Goal: Information Seeking & Learning: Learn about a topic

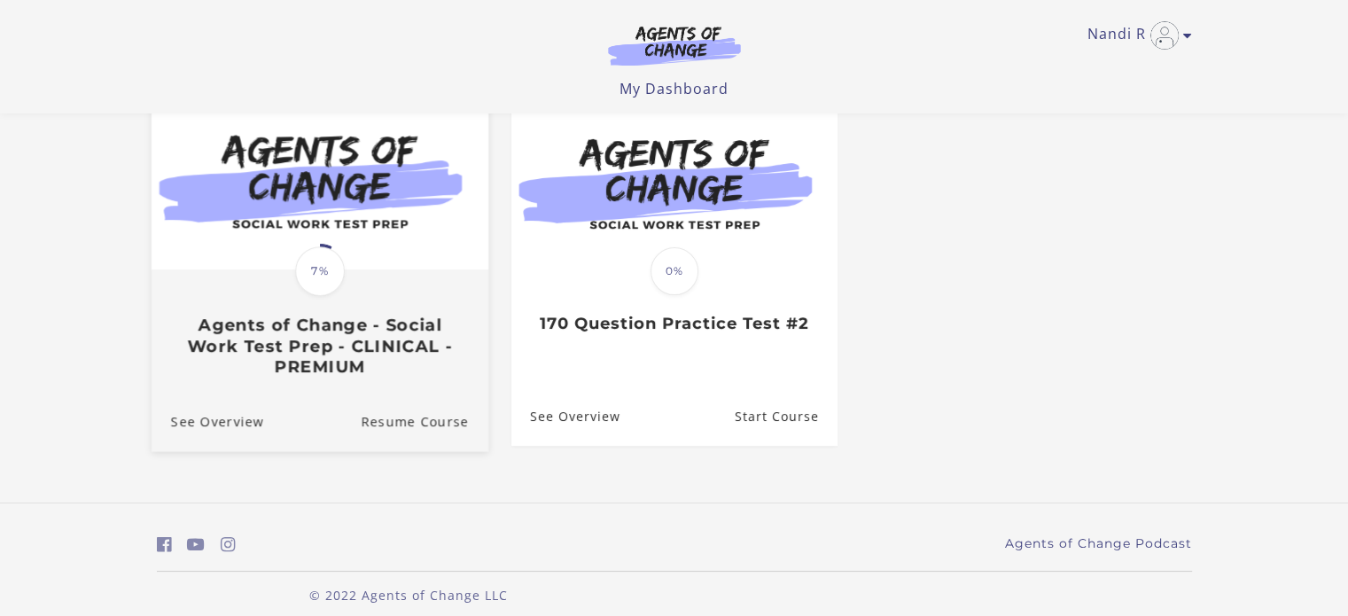
scroll to position [195, 0]
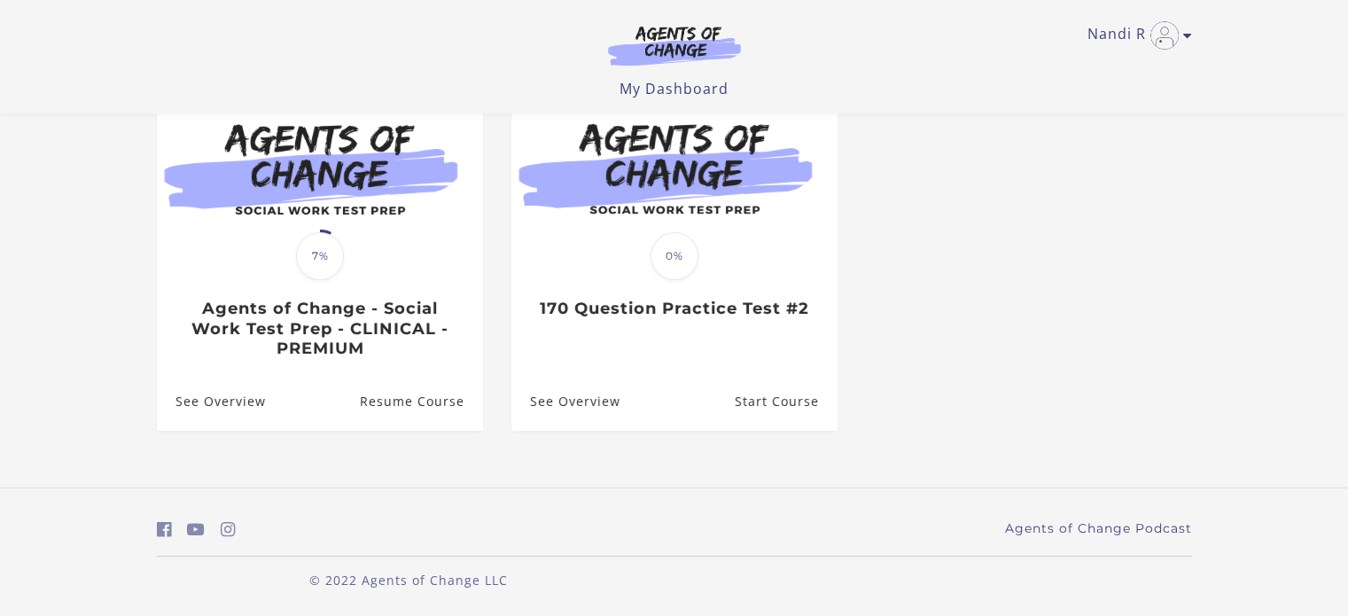
click at [320, 513] on footer "Agents of Change Podcast © 2022 Agents of Change LLC" at bounding box center [674, 551] width 1348 height 129
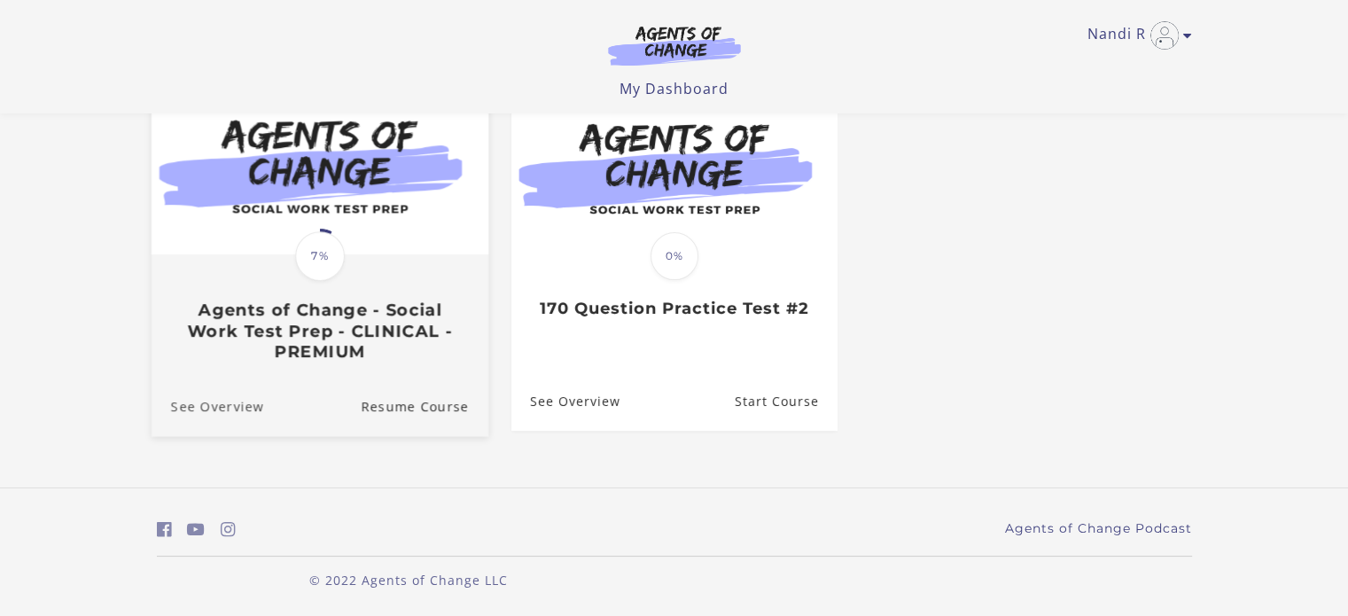
click at [239, 410] on link "See Overview" at bounding box center [207, 406] width 113 height 59
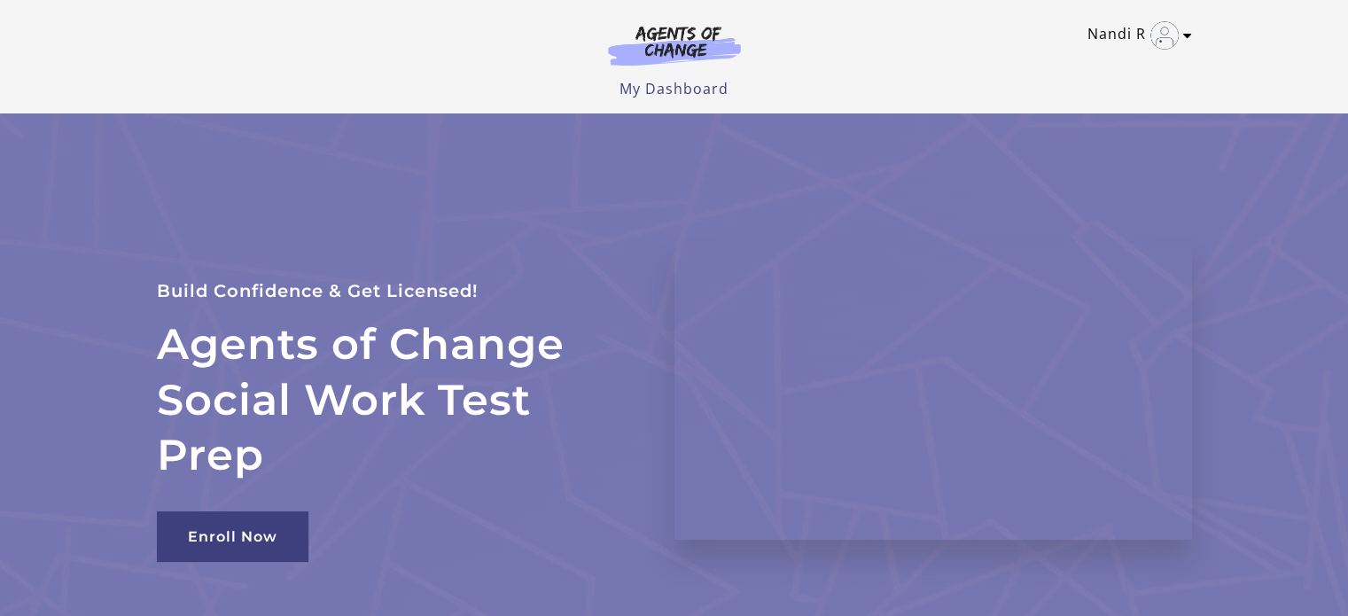
click at [1129, 31] on link "Nandi R" at bounding box center [1135, 35] width 96 height 28
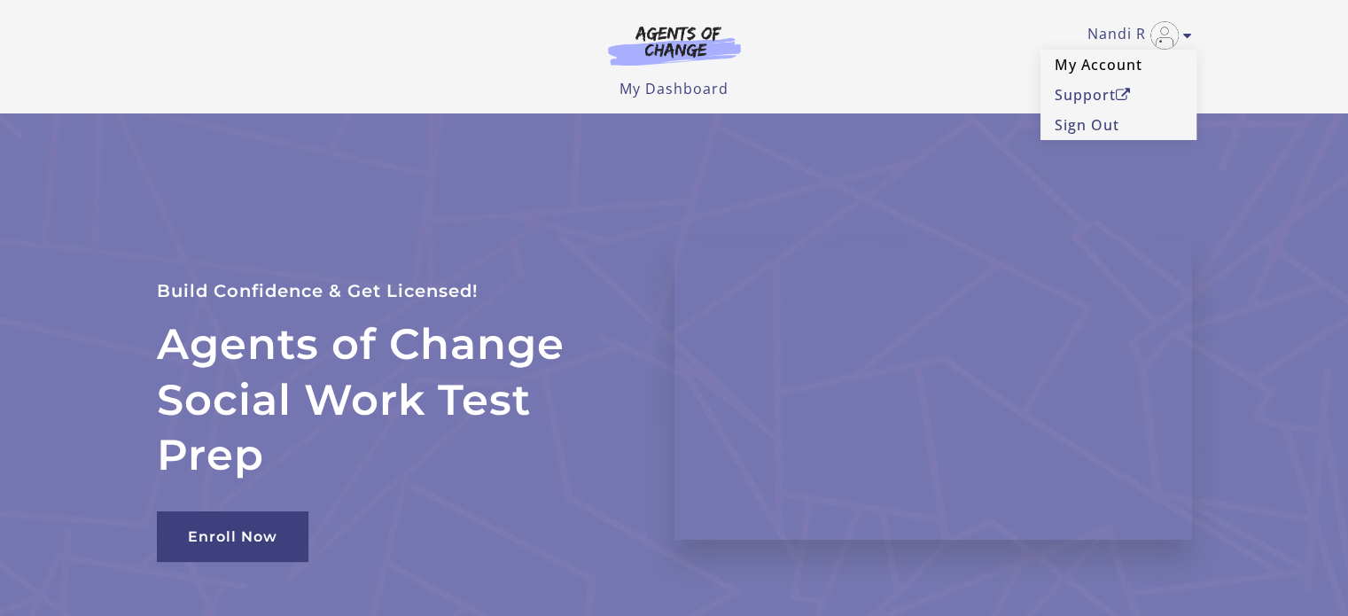
click at [1113, 66] on link "My Account" at bounding box center [1118, 65] width 156 height 30
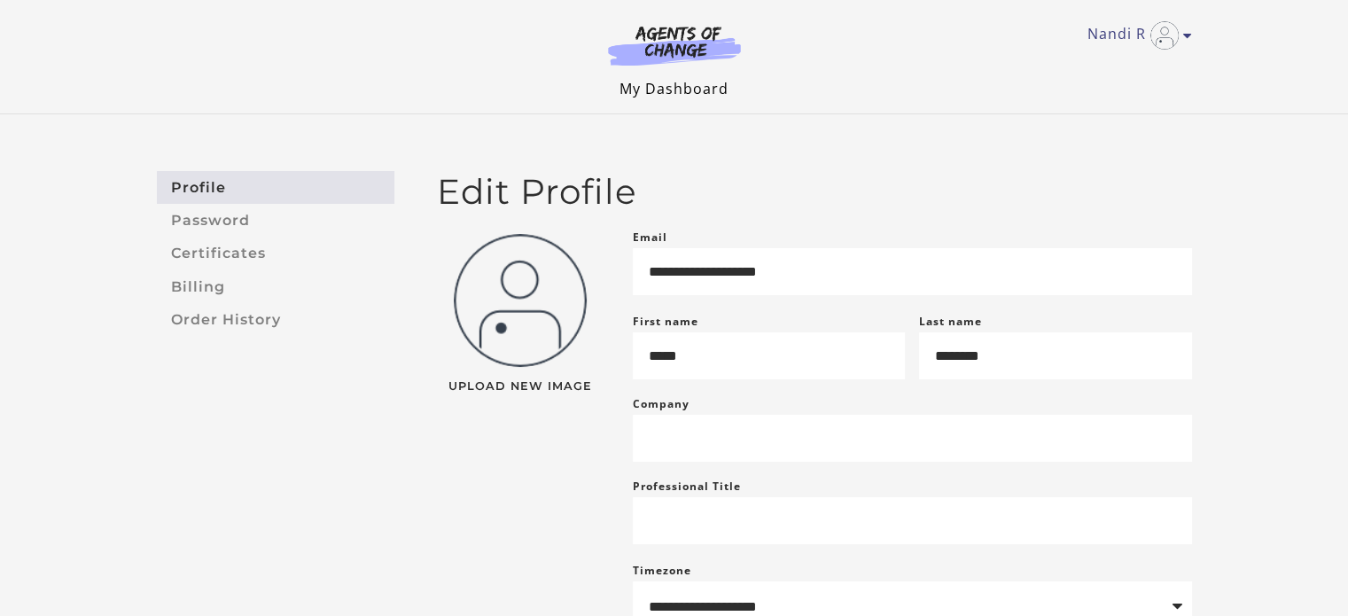
click at [674, 82] on link "My Dashboard" at bounding box center [674, 88] width 109 height 19
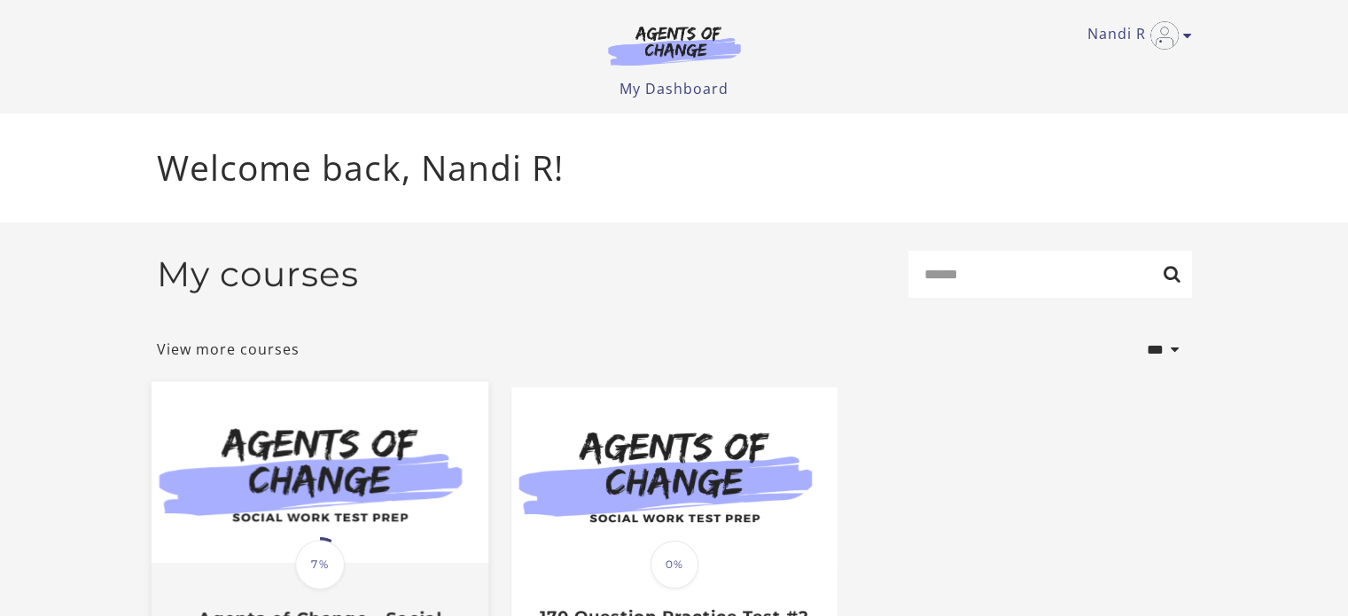
click at [354, 449] on img at bounding box center [319, 473] width 337 height 182
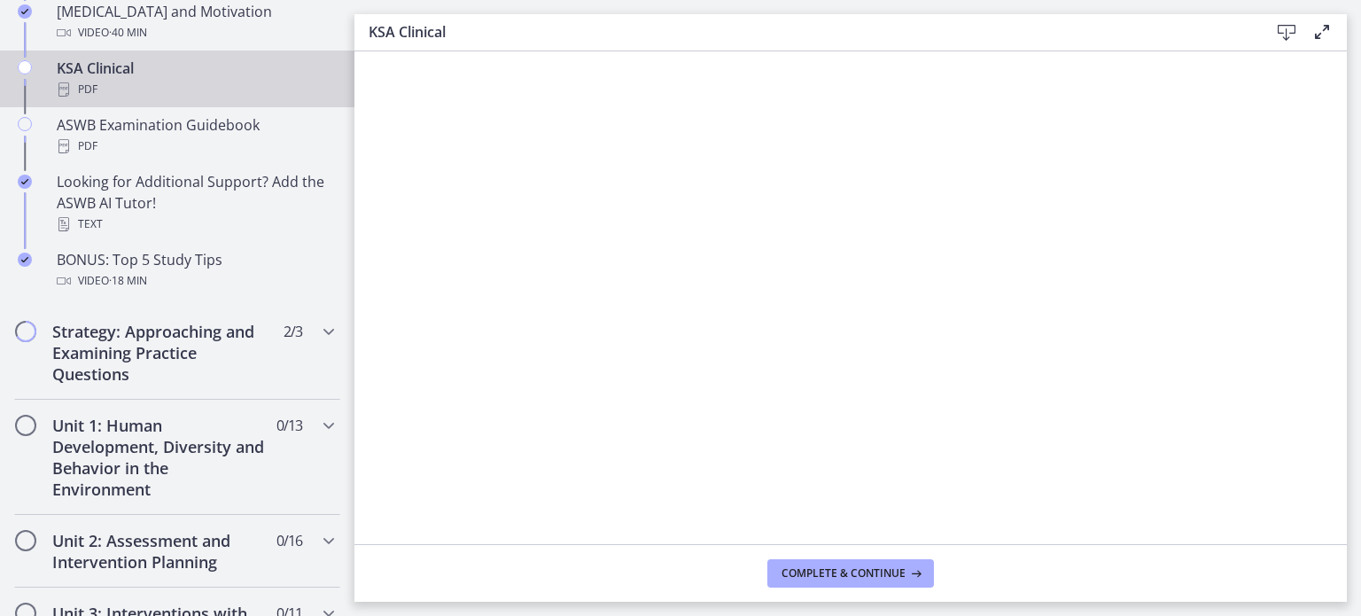
scroll to position [823, 0]
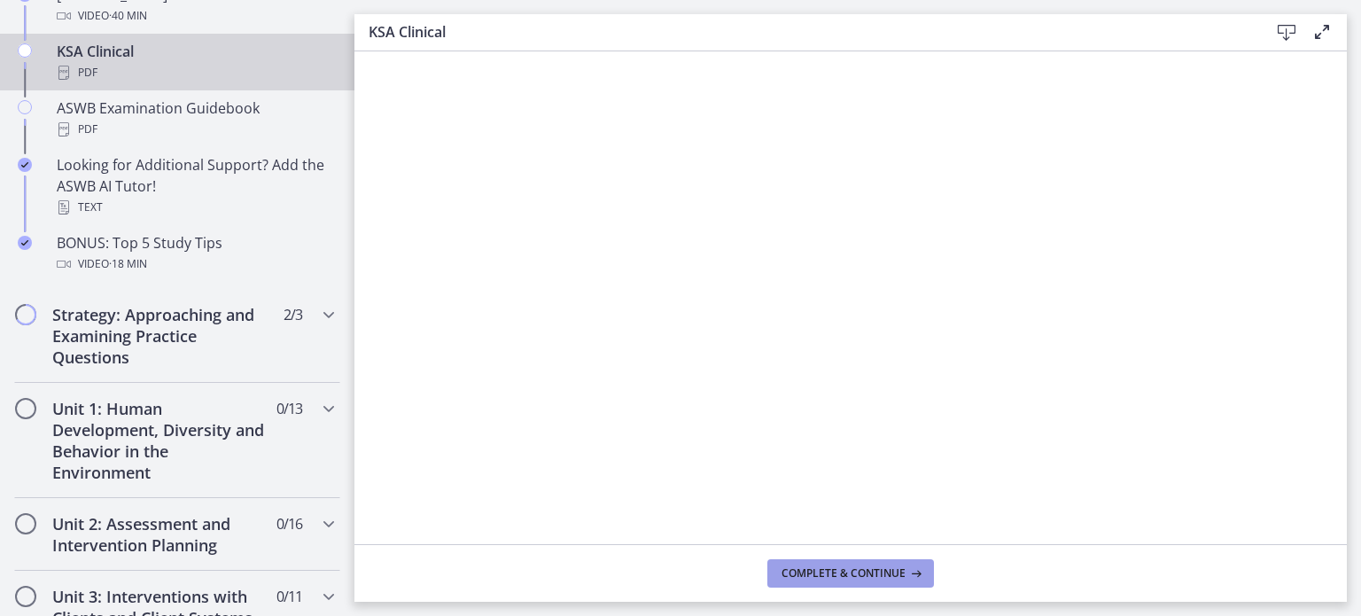
click at [879, 577] on span "Complete & continue" at bounding box center [844, 573] width 124 height 14
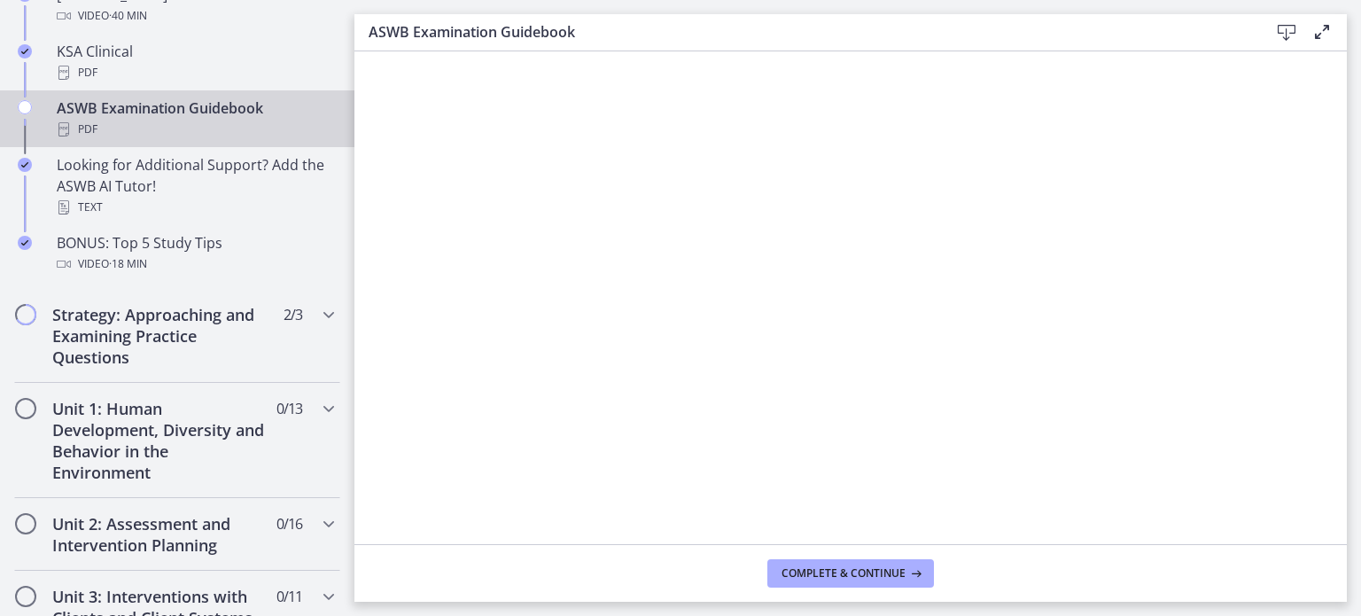
click at [235, 112] on div "ASWB Examination Guidebook PDF" at bounding box center [195, 118] width 277 height 43
click at [911, 568] on icon at bounding box center [915, 573] width 18 height 14
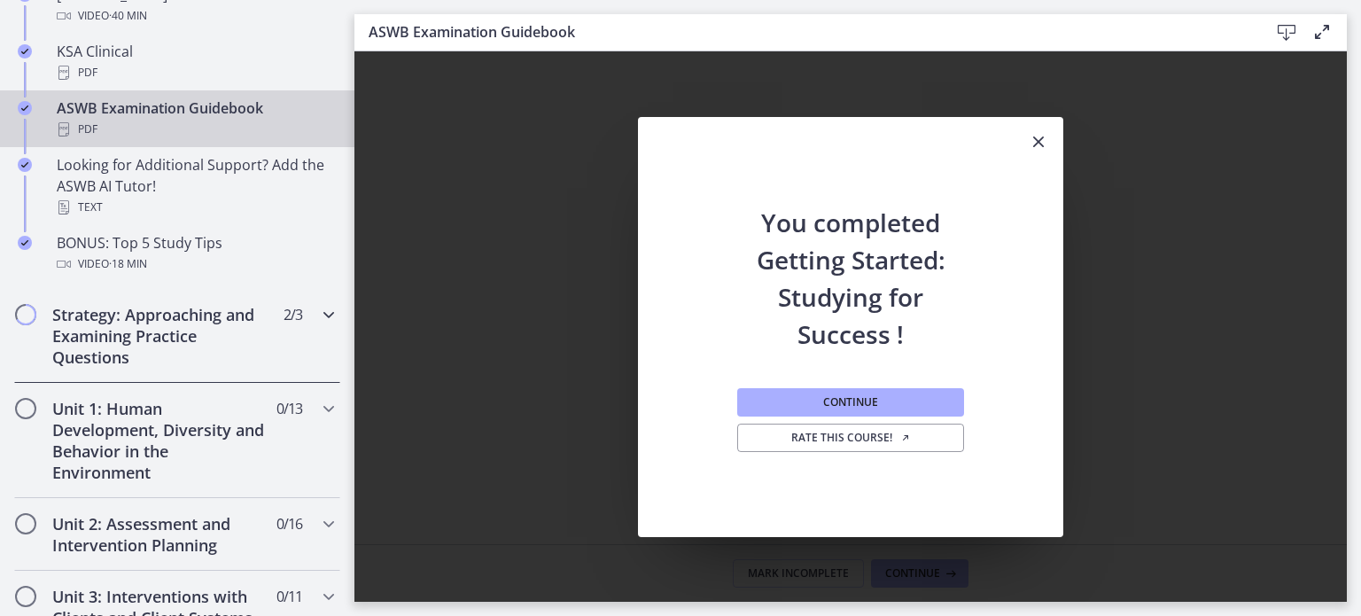
click at [155, 311] on h2 "Strategy: Approaching and Examining Practice Questions" at bounding box center [160, 336] width 216 height 64
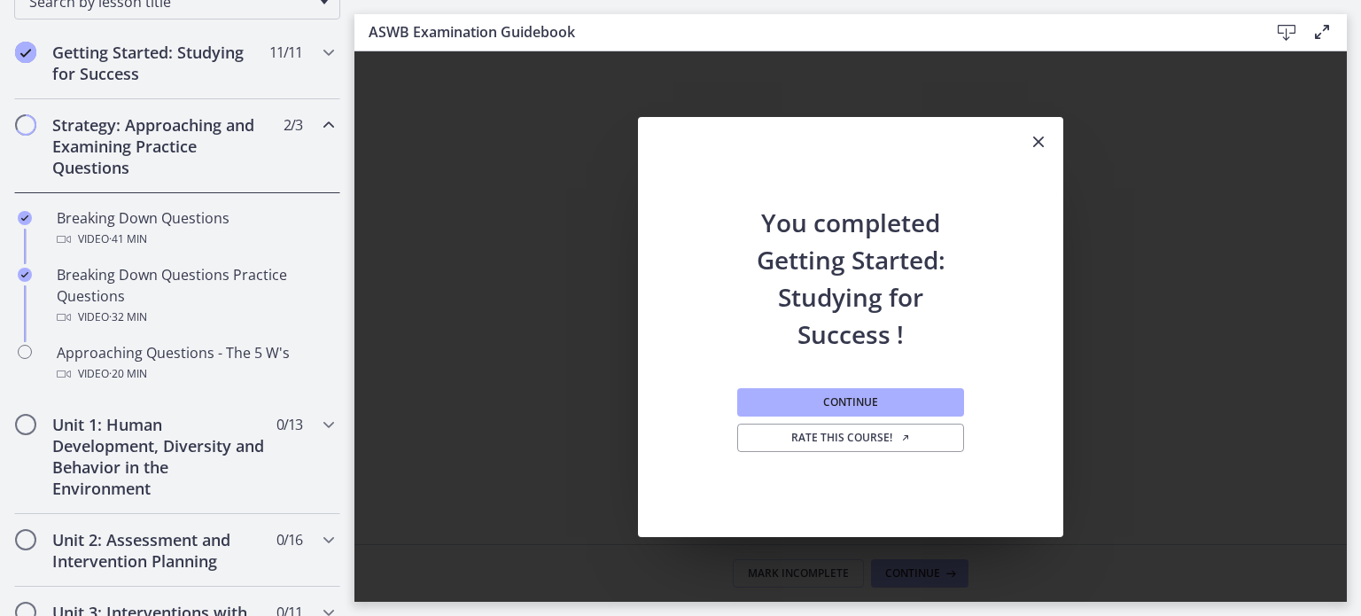
scroll to position [163, 0]
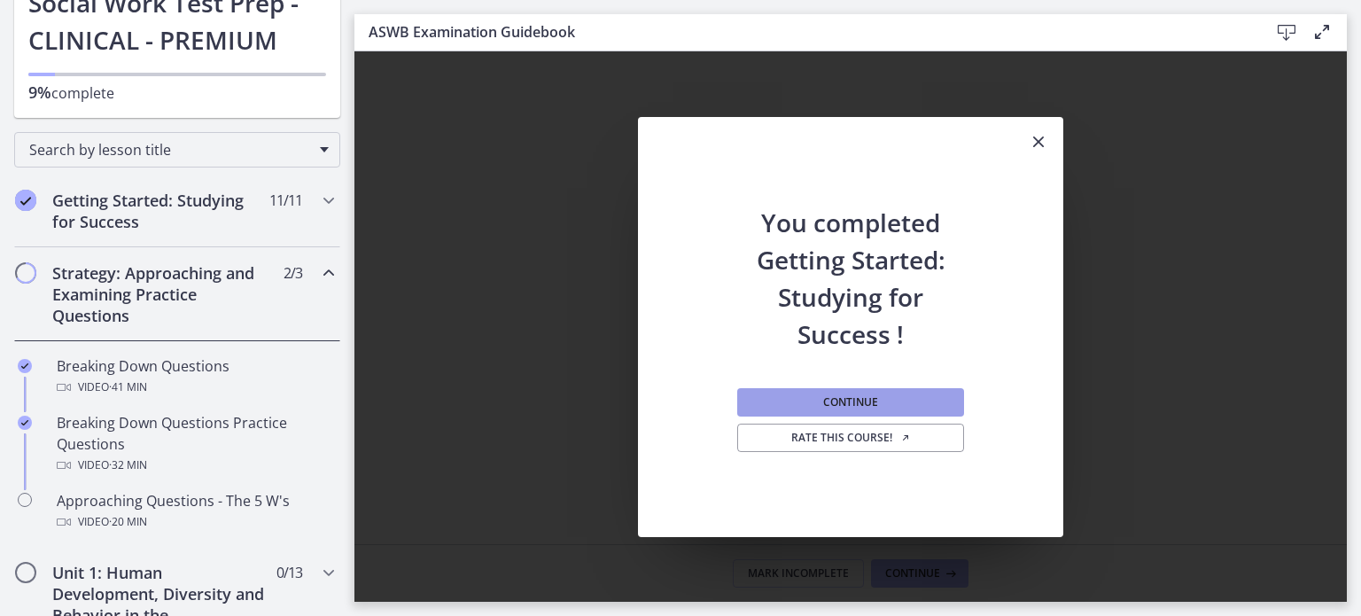
click at [934, 399] on button "Continue" at bounding box center [850, 402] width 227 height 28
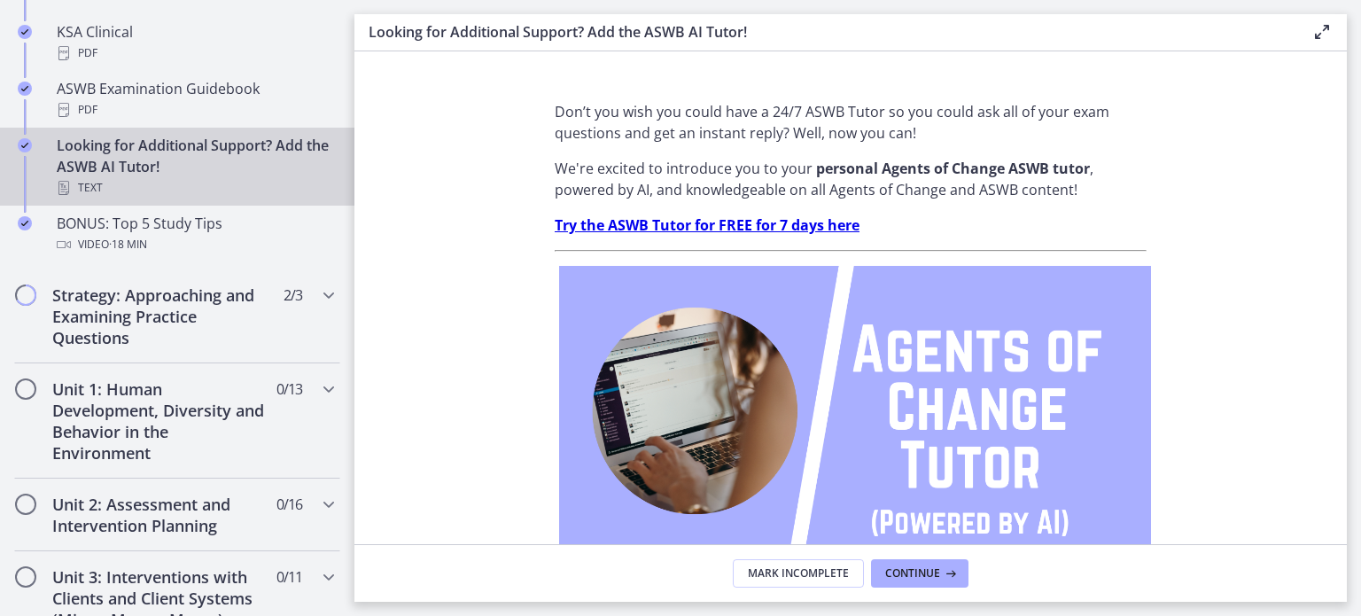
scroll to position [845, 0]
click at [929, 575] on span "Continue" at bounding box center [912, 573] width 55 height 14
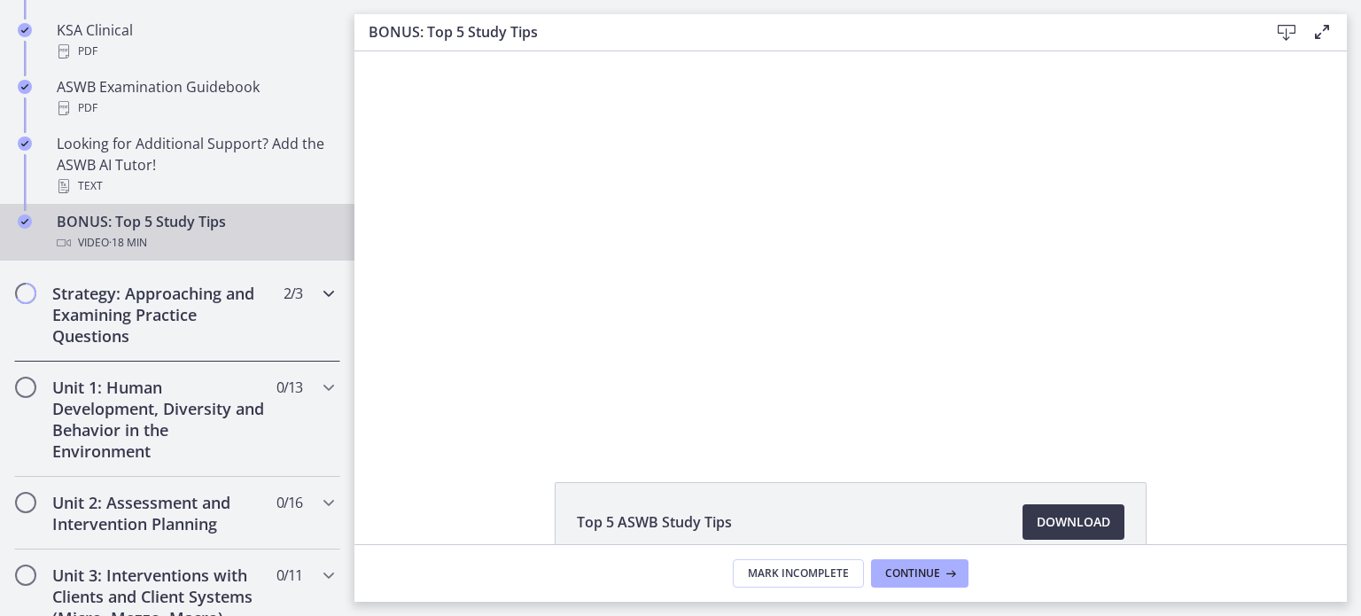
click at [173, 306] on h2 "Strategy: Approaching and Examining Practice Questions" at bounding box center [160, 315] width 216 height 64
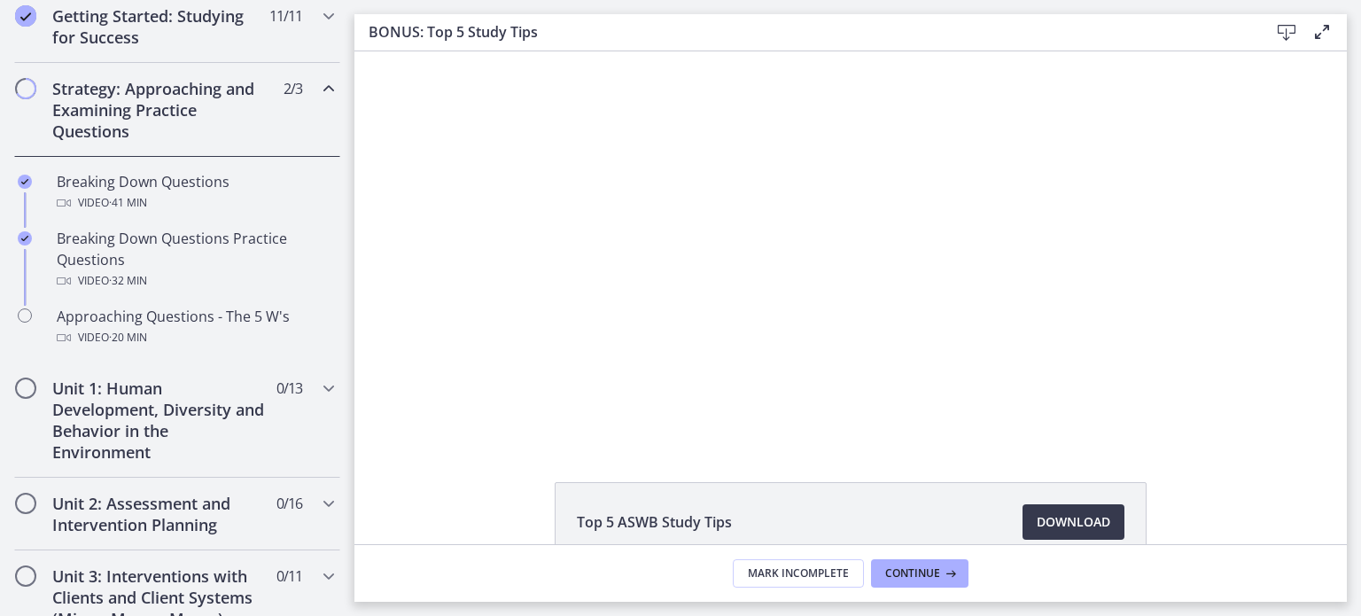
scroll to position [343, 0]
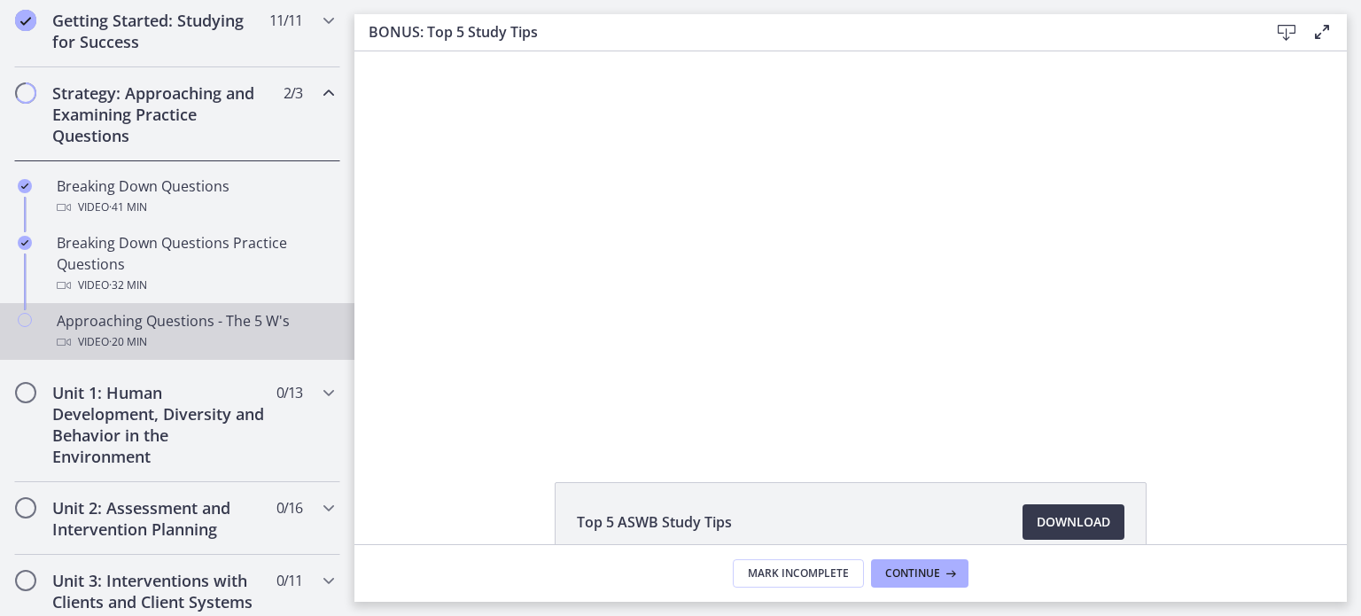
click at [127, 327] on div "Approaching Questions - The 5 W's Video · 20 min" at bounding box center [195, 331] width 277 height 43
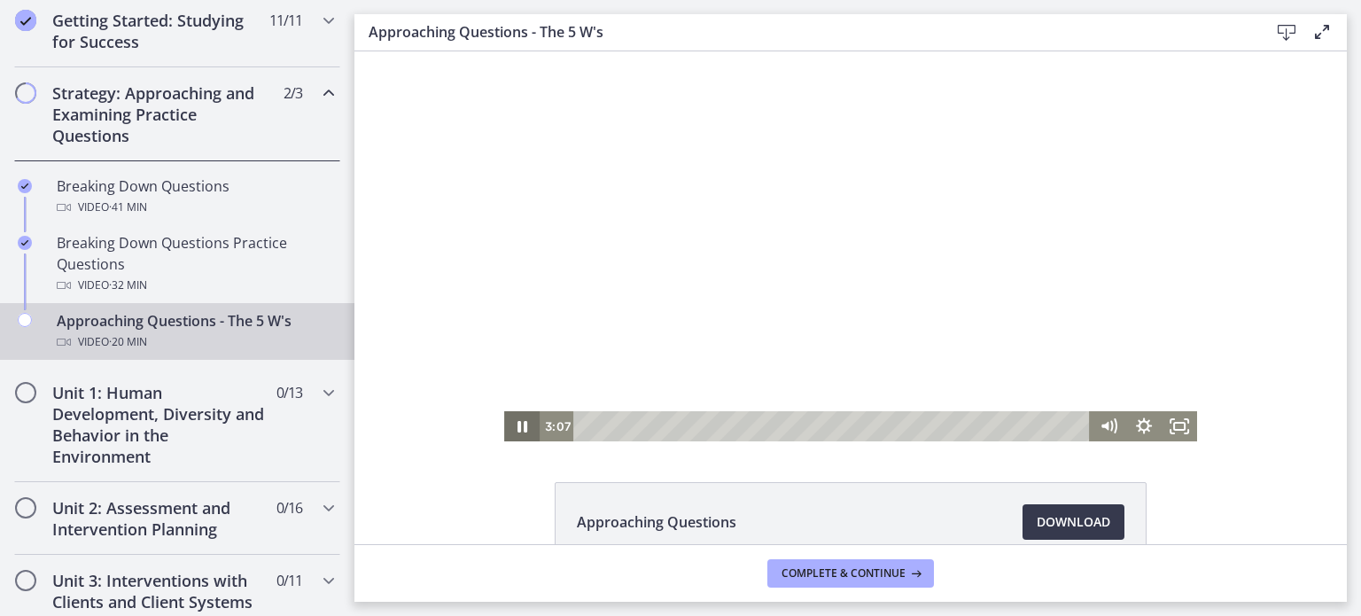
click at [518, 432] on icon "Pause" at bounding box center [523, 427] width 10 height 12
click at [509, 435] on icon "Play Video" at bounding box center [524, 427] width 43 height 36
click at [518, 422] on icon "Pause" at bounding box center [523, 427] width 10 height 12
click at [510, 422] on icon "Play Video" at bounding box center [524, 427] width 43 height 36
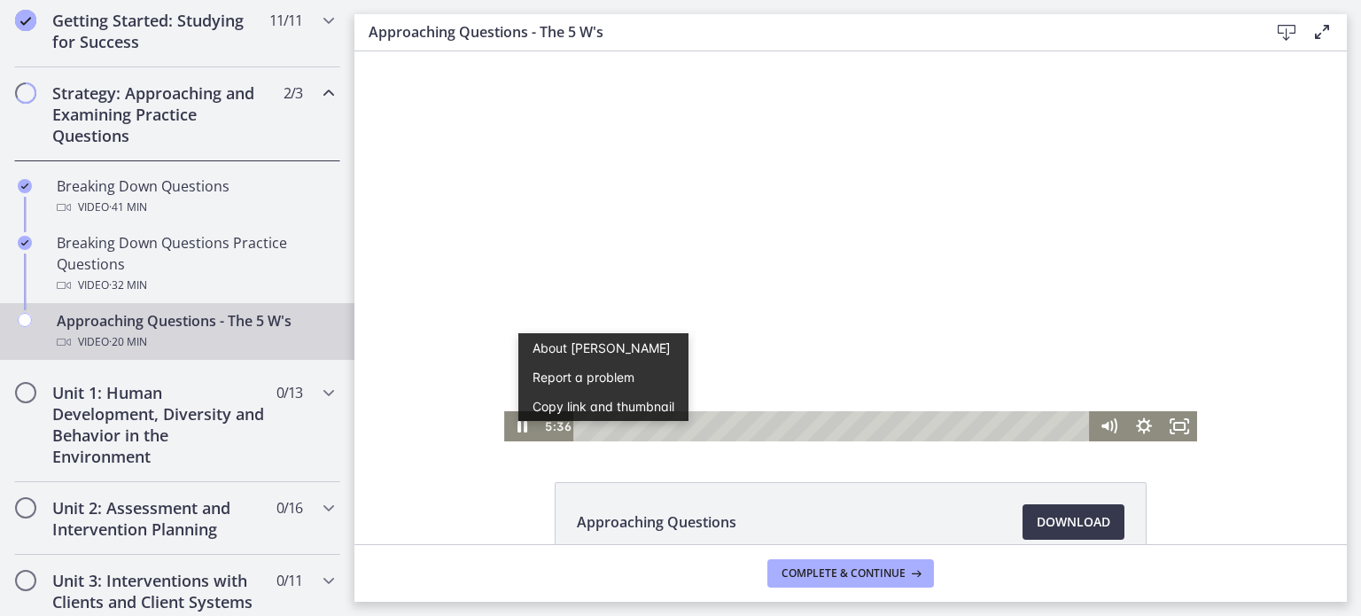
click at [432, 251] on div "Click for sound @keyframes VOLUME_SMALL_WAVE_FLASH { 0% { opacity: 0; } 33% { o…" at bounding box center [851, 246] width 993 height 390
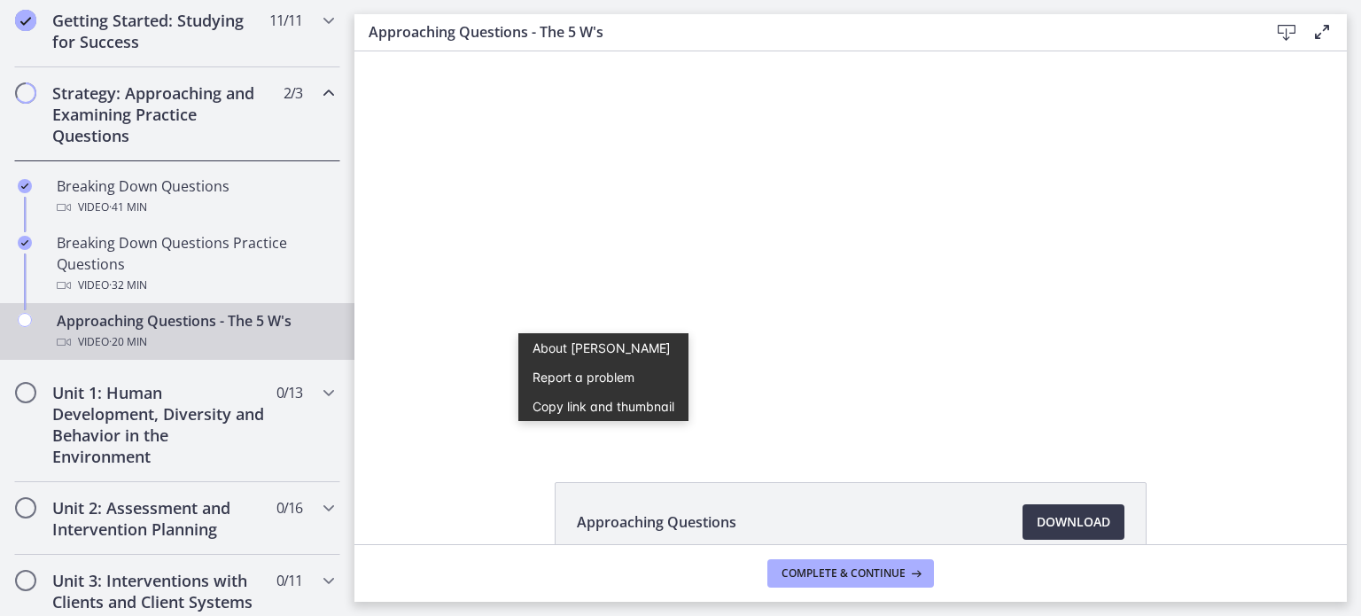
click at [493, 342] on div "Click for sound @keyframes VOLUME_SMALL_WAVE_FLASH { 0% { opacity: 0; } 33% { o…" at bounding box center [851, 246] width 993 height 390
click at [1317, 297] on div "Click for sound @keyframes VOLUME_SMALL_WAVE_FLASH { 0% { opacity: 0; } 33% { o…" at bounding box center [851, 246] width 993 height 390
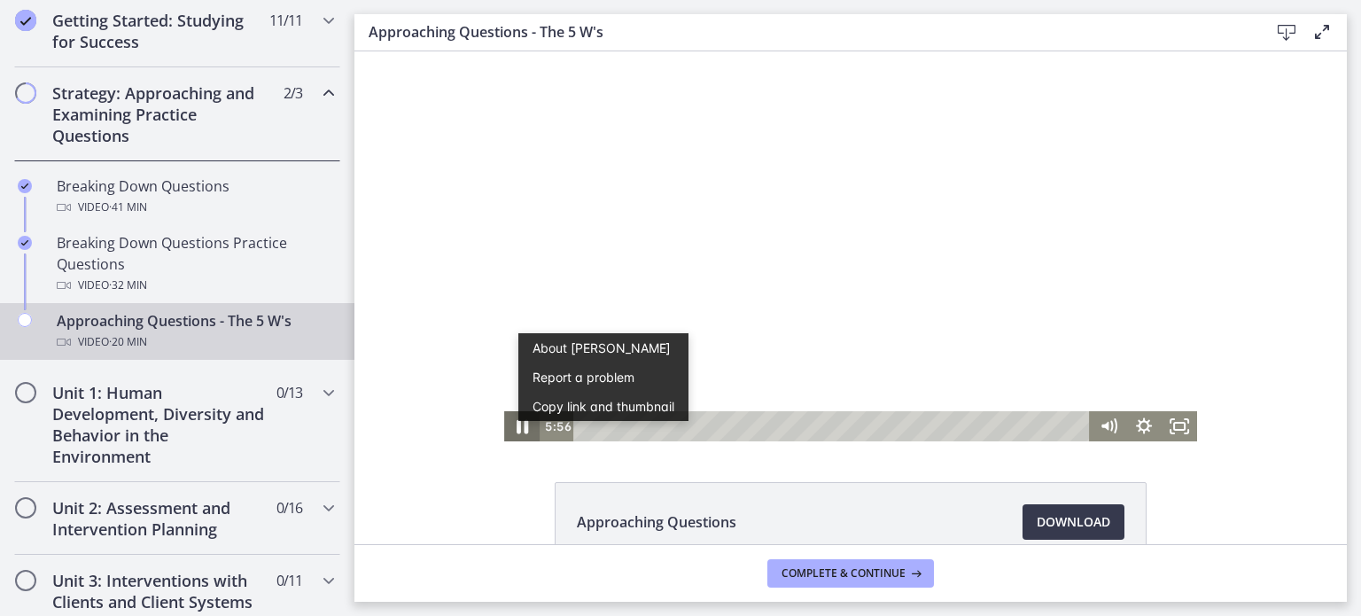
click at [517, 425] on icon "Pause" at bounding box center [523, 427] width 12 height 14
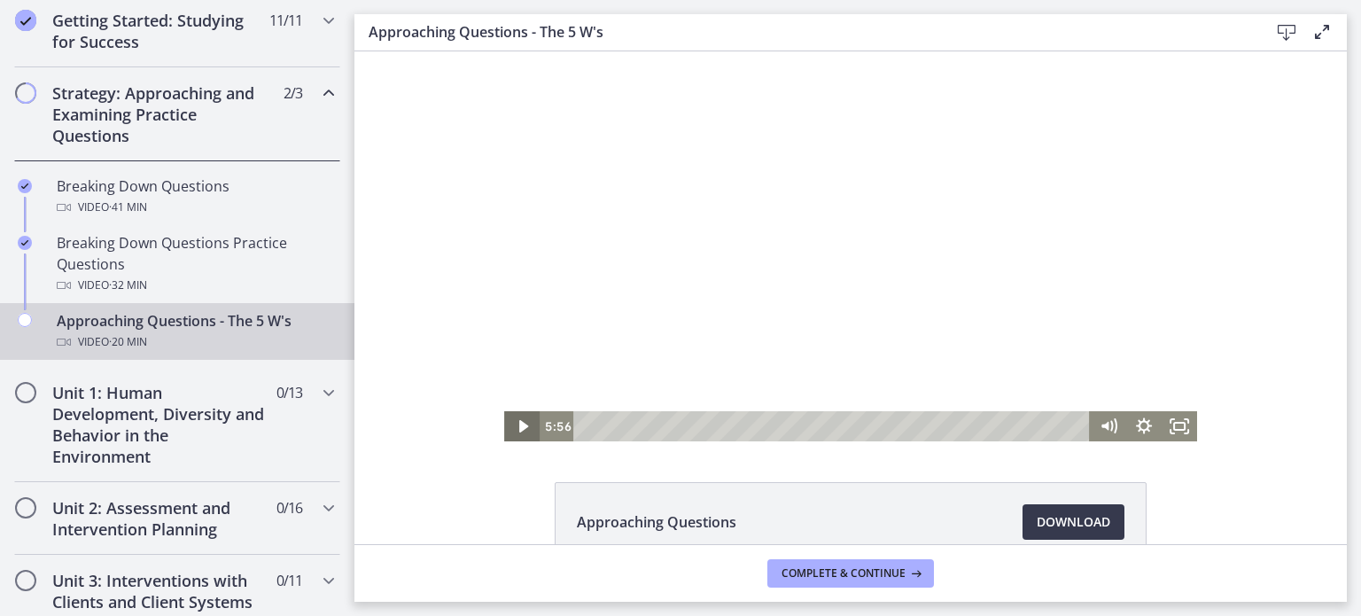
click at [518, 425] on icon "Play Video" at bounding box center [522, 426] width 9 height 12
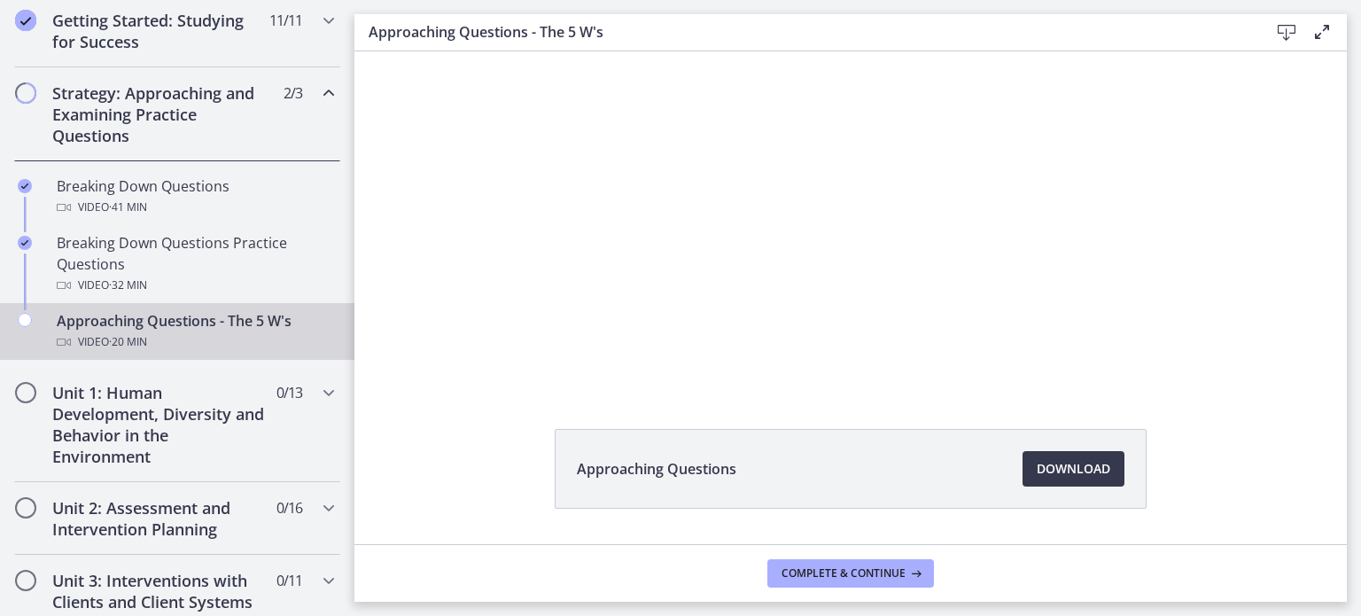
scroll to position [58, 0]
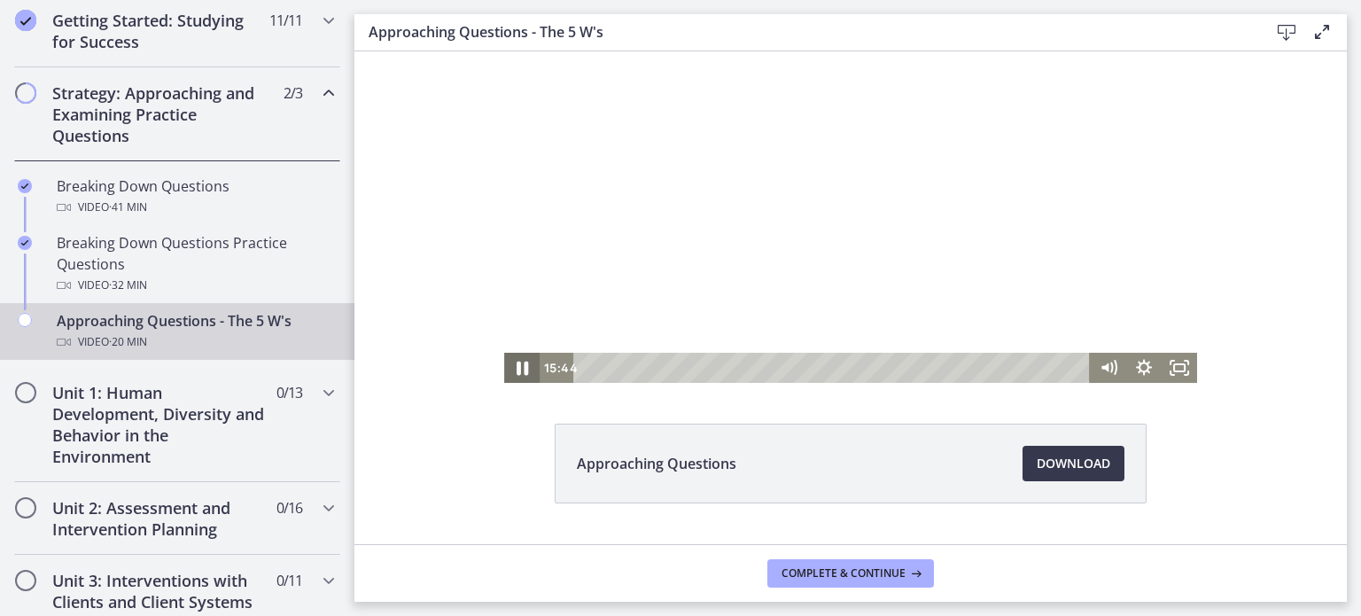
click at [517, 371] on icon "Pause" at bounding box center [522, 368] width 43 height 36
click at [517, 371] on icon "Play Video" at bounding box center [524, 368] width 43 height 36
click at [518, 364] on icon "Pause" at bounding box center [523, 368] width 10 height 12
